Goal: Use online tool/utility: Utilize a website feature to perform a specific function

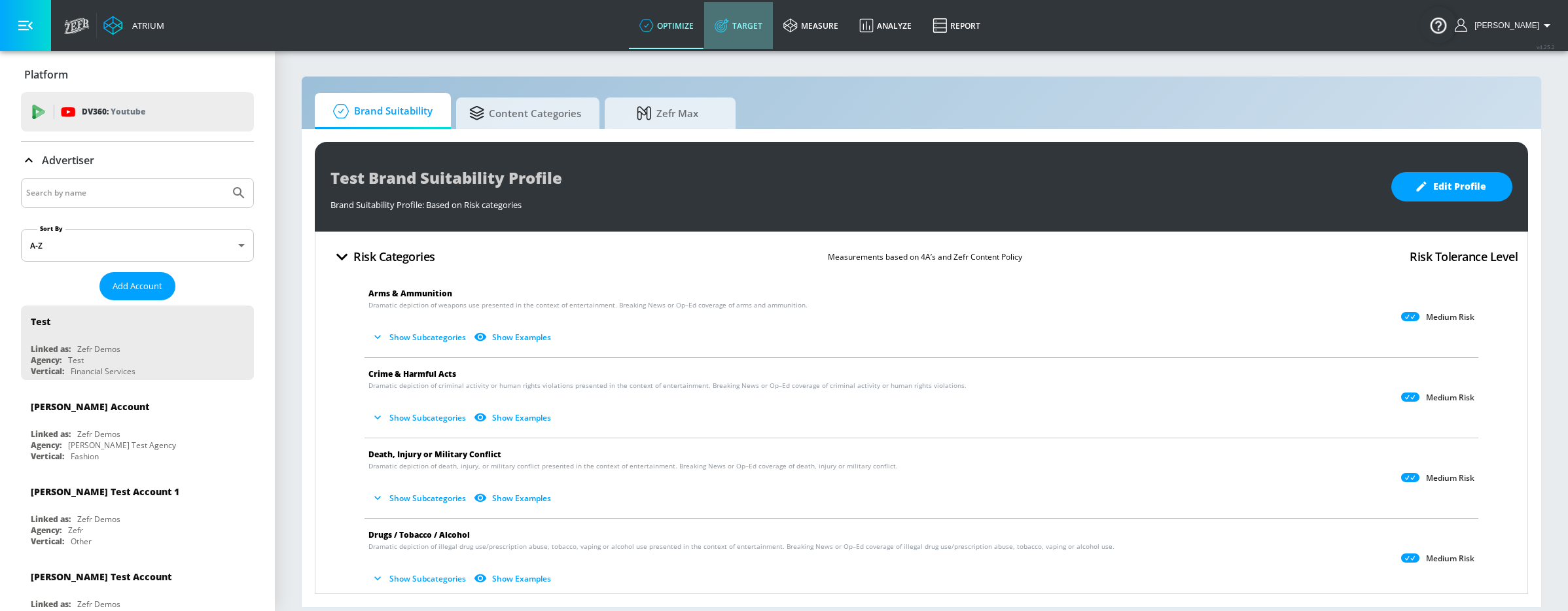
click at [757, 25] on link "Target" at bounding box center [738, 25] width 69 height 47
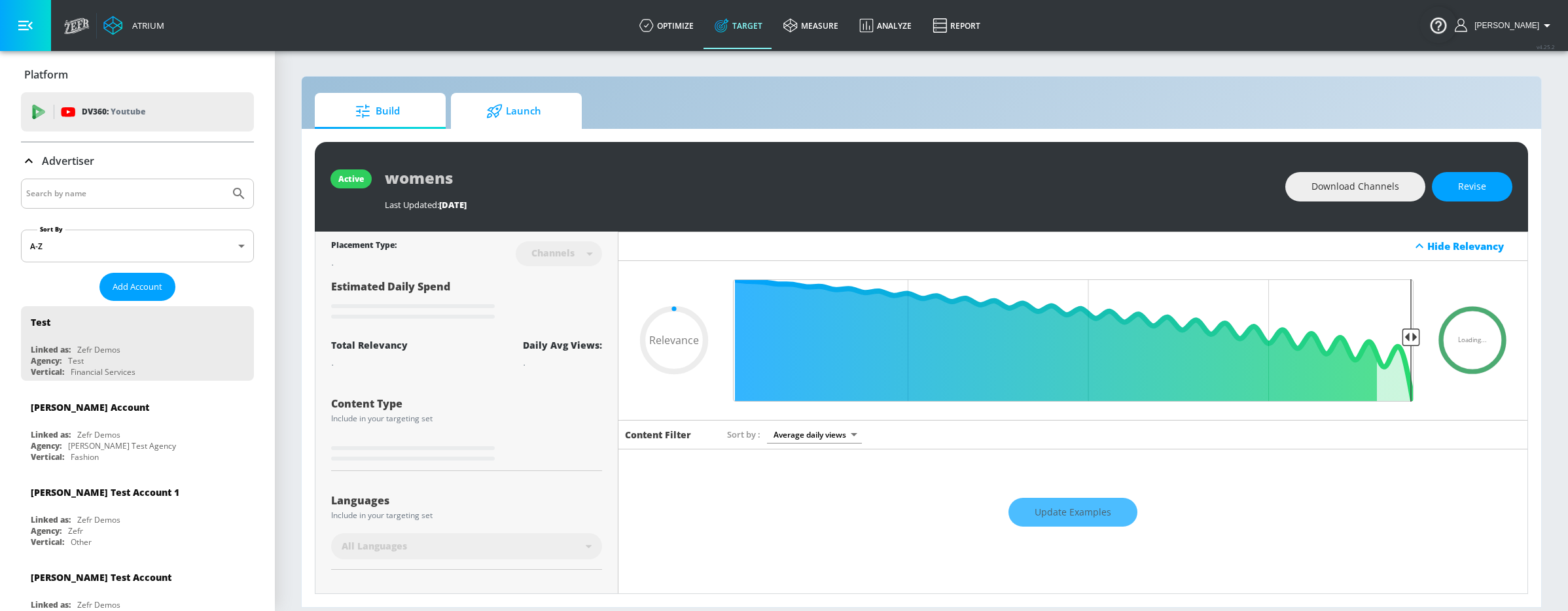
type input "0.05"
drag, startPoint x: 693, startPoint y: 25, endPoint x: 715, endPoint y: 56, distance: 38.0
click at [693, 25] on link "optimize" at bounding box center [666, 25] width 75 height 47
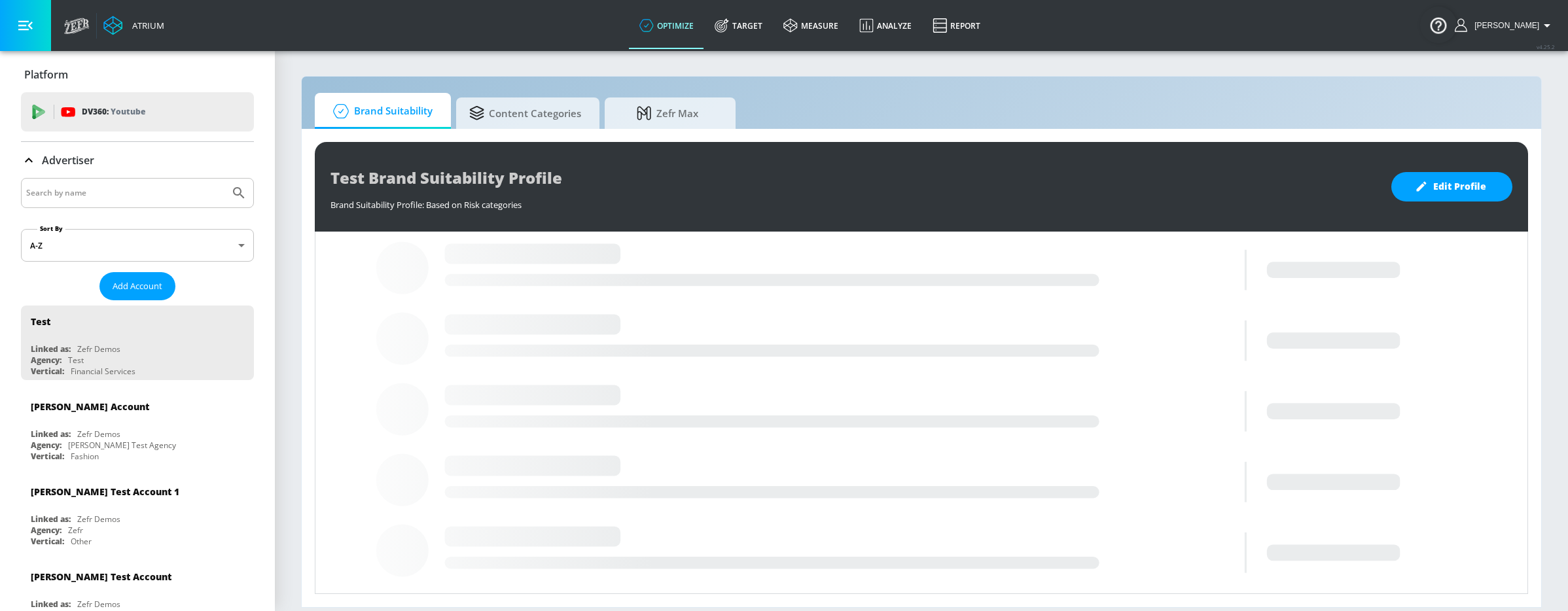
click at [93, 192] on input "Search by name" at bounding box center [125, 192] width 198 height 17
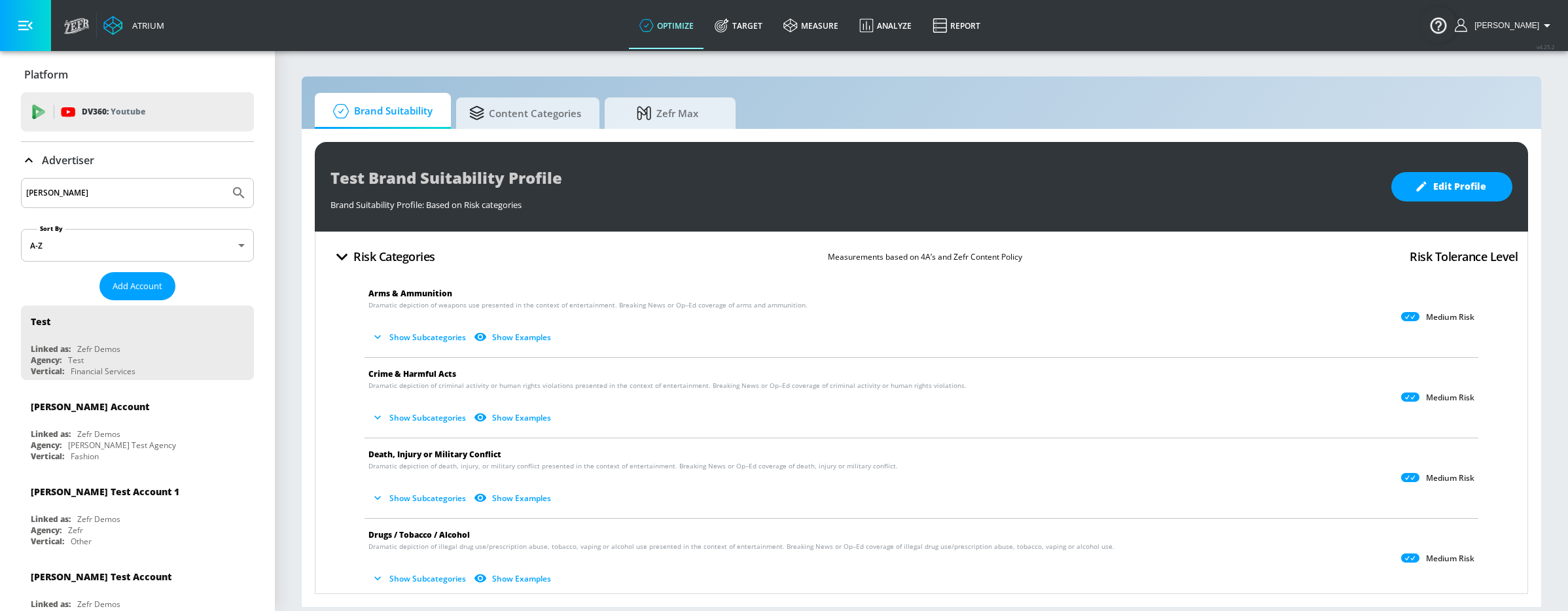
type input "stefan"
click at [224, 179] on button "Submit Search" at bounding box center [239, 193] width 29 height 29
